Goal: Task Accomplishment & Management: Manage account settings

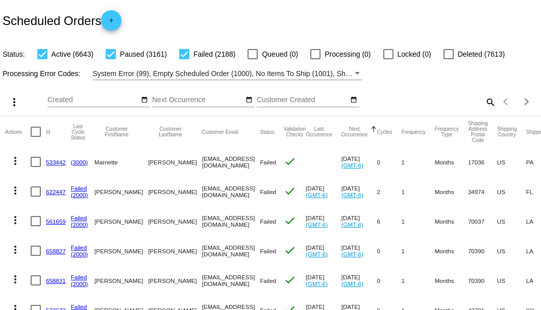
click at [484, 110] on mat-icon "search" at bounding box center [490, 102] width 12 height 16
click at [482, 104] on input "Search" at bounding box center [429, 100] width 135 height 8
paste input "[EMAIL_ADDRESS][DOMAIN_NAME]"
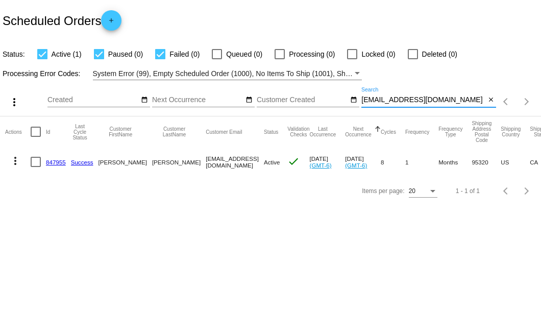
type input "[EMAIL_ADDRESS][DOMAIN_NAME]"
click at [35, 161] on div at bounding box center [36, 162] width 10 height 10
click at [35, 167] on input "checkbox" at bounding box center [35, 167] width 1 height 1
checkbox input "true"
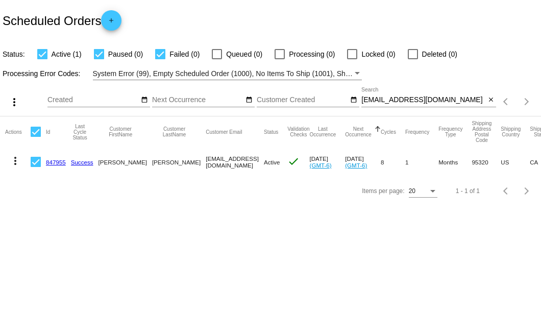
click at [18, 161] on mat-icon "more_vert" at bounding box center [15, 161] width 12 height 12
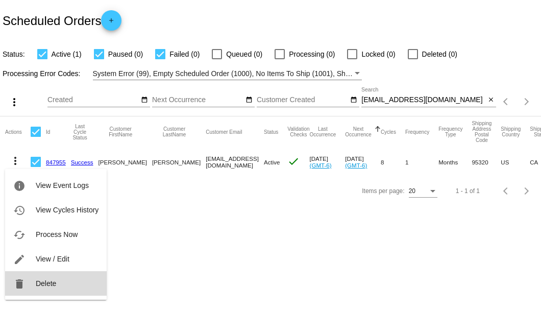
click at [38, 285] on span "Delete" at bounding box center [46, 283] width 20 height 8
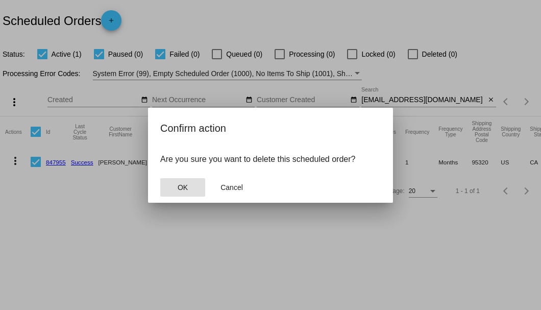
click at [187, 189] on span "OK" at bounding box center [183, 187] width 10 height 8
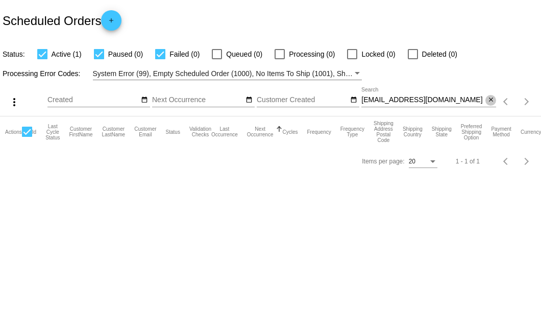
click at [493, 100] on mat-icon "close" at bounding box center [491, 100] width 7 height 8
click at [487, 100] on app-dashboard-scheduled-orders "Scheduled Orders add Status: Active (1) Paused (0) Failed (0) Queued (0) Proces…" at bounding box center [270, 88] width 541 height 176
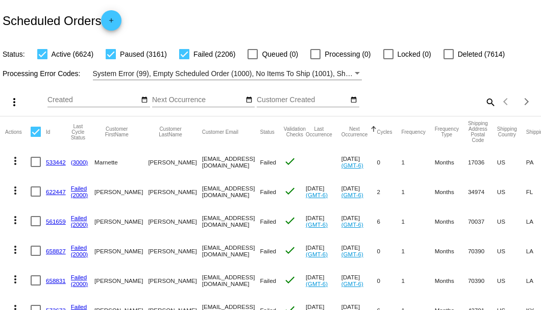
click at [490, 101] on div "more_vert Sep Jan Feb Mar [DATE]" at bounding box center [270, 98] width 541 height 36
click at [489, 110] on mat-icon "search" at bounding box center [490, 102] width 12 height 16
click at [487, 104] on input "Search" at bounding box center [429, 100] width 135 height 8
paste input "[EMAIL_ADDRESS][DOMAIN_NAME]"
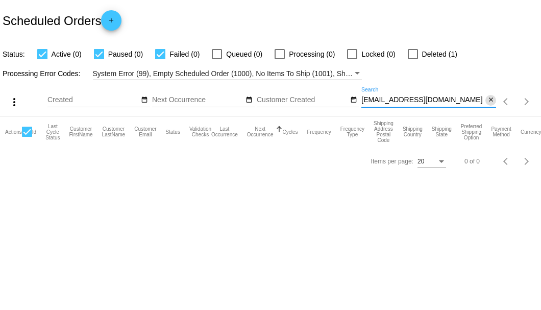
type input "[EMAIL_ADDRESS][DOMAIN_NAME]"
click at [491, 103] on mat-icon "close" at bounding box center [491, 100] width 7 height 8
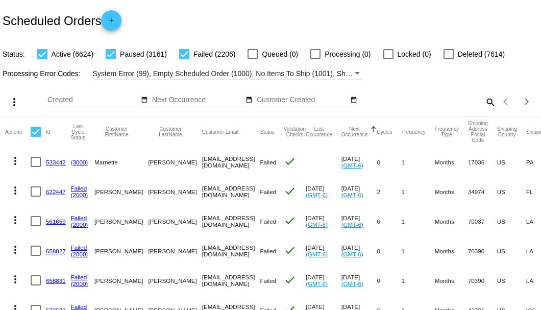
click at [488, 110] on mat-icon "search" at bounding box center [490, 102] width 12 height 16
click at [487, 104] on input "Search" at bounding box center [429, 100] width 135 height 8
paste input "968124"
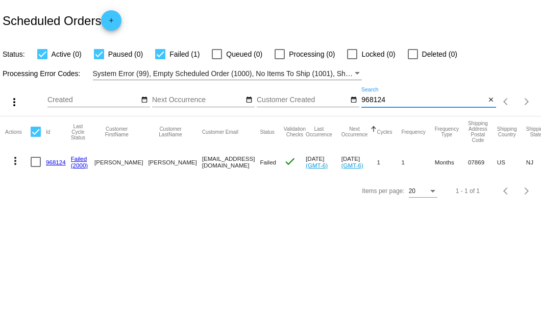
type input "968124"
click at [34, 161] on div at bounding box center [36, 162] width 10 height 10
click at [35, 167] on input "checkbox" at bounding box center [35, 167] width 1 height 1
checkbox input "true"
click at [14, 161] on mat-icon "more_vert" at bounding box center [15, 161] width 12 height 12
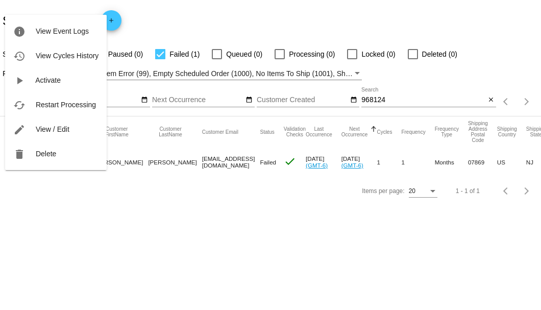
click at [76, 188] on div at bounding box center [270, 155] width 541 height 310
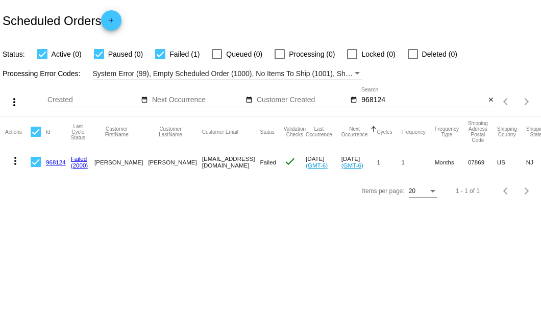
click at [16, 159] on mat-icon "more_vert" at bounding box center [15, 161] width 12 height 12
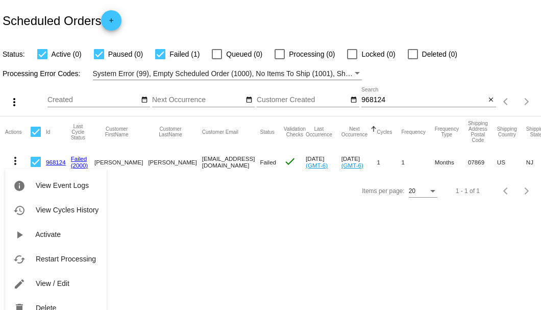
click at [157, 164] on div at bounding box center [270, 155] width 541 height 310
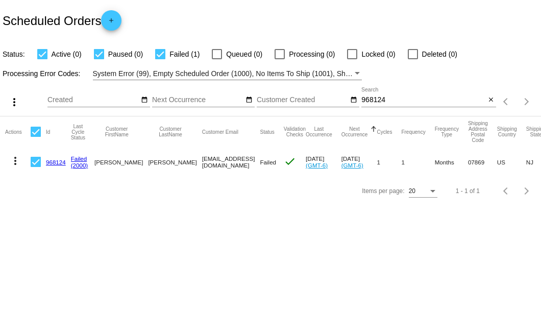
drag, startPoint x: 158, startPoint y: 163, endPoint x: 222, endPoint y: 164, distance: 63.4
click at [222, 164] on mat-row "more_vert 968124 Failed (2000) [PERSON_NAME] [EMAIL_ADDRESS][DOMAIN_NAME] Faile…" at bounding box center [373, 162] width 736 height 30
copy mat-row "[EMAIL_ADDRESS][DOMAIN_NAME]"
click at [17, 166] on mat-icon "more_vert" at bounding box center [15, 161] width 12 height 12
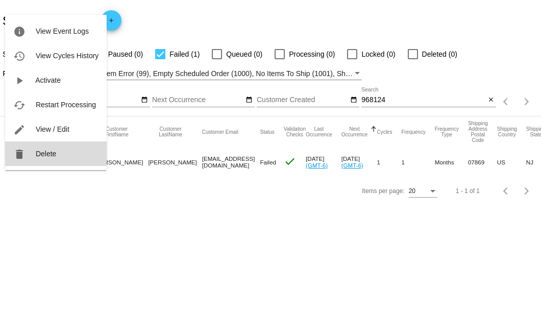
click at [35, 158] on button "delete Delete" at bounding box center [56, 154] width 102 height 25
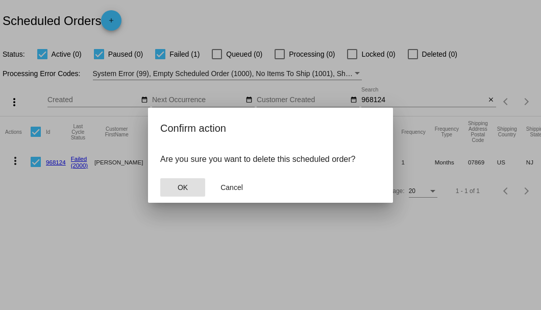
click at [175, 186] on button "OK" at bounding box center [182, 187] width 45 height 18
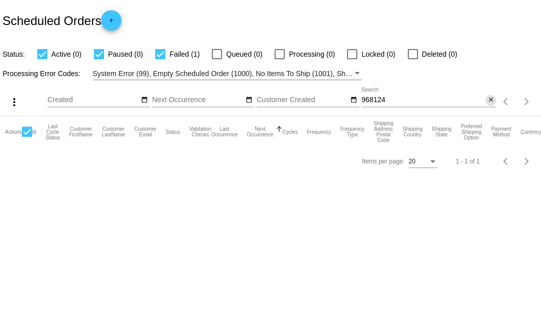
click at [492, 102] on mat-icon "close" at bounding box center [491, 100] width 7 height 8
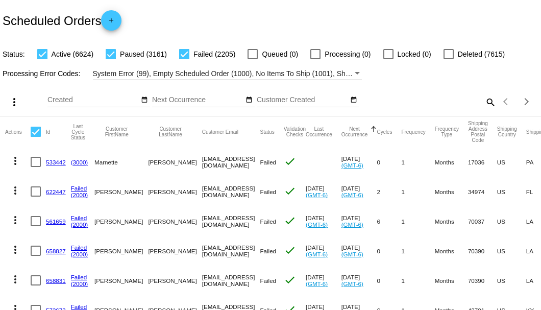
click at [485, 110] on mat-icon "search" at bounding box center [490, 102] width 12 height 16
click at [485, 104] on input "Search" at bounding box center [429, 100] width 135 height 8
paste input "967475"
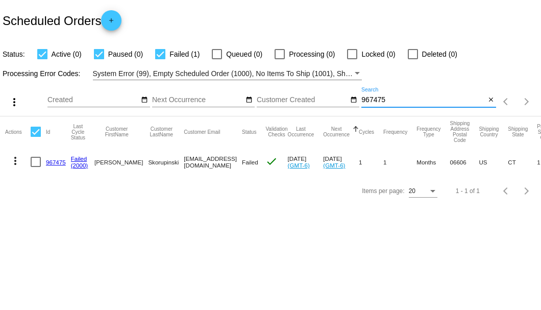
type input "967475"
drag, startPoint x: 162, startPoint y: 161, endPoint x: 221, endPoint y: 164, distance: 58.8
click at [221, 164] on mat-cell "[EMAIL_ADDRESS][DOMAIN_NAME]" at bounding box center [213, 162] width 58 height 30
copy mat-cell "[EMAIL_ADDRESS][DOMAIN_NAME]"
